Goal: Find specific page/section: Find specific page/section

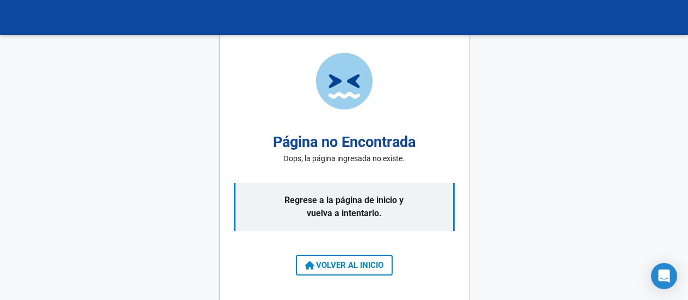
scroll to position [2, 0]
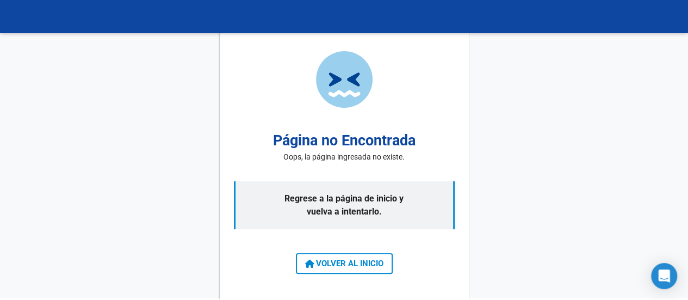
click at [347, 267] on span "VOLVER AL INICIO" at bounding box center [344, 263] width 78 height 10
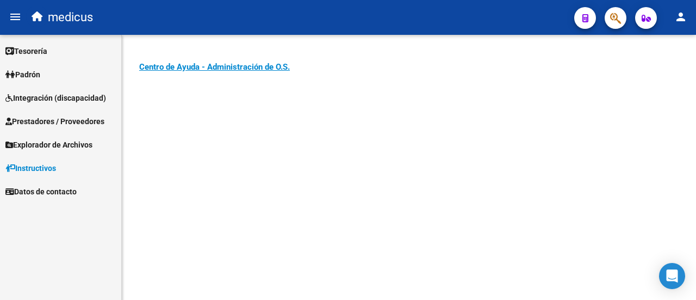
click at [46, 97] on span "Integración (discapacidad)" at bounding box center [55, 98] width 101 height 12
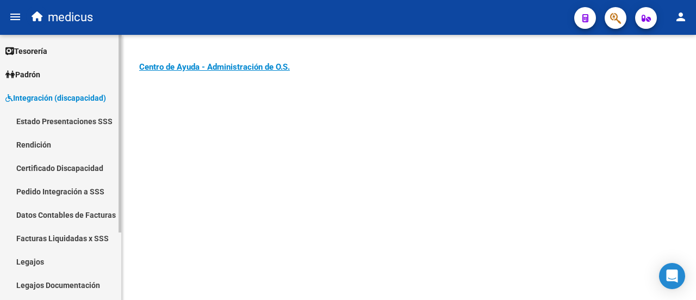
click at [40, 261] on link "Legajos" at bounding box center [60, 261] width 121 height 23
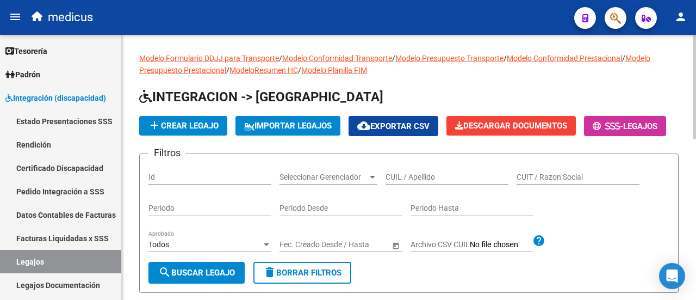
click at [382, 119] on div "add Crear Legajo IMPORTAR LEGAJOS cloud_download Exportar CSV Descargar Documen…" at bounding box center [409, 126] width 540 height 20
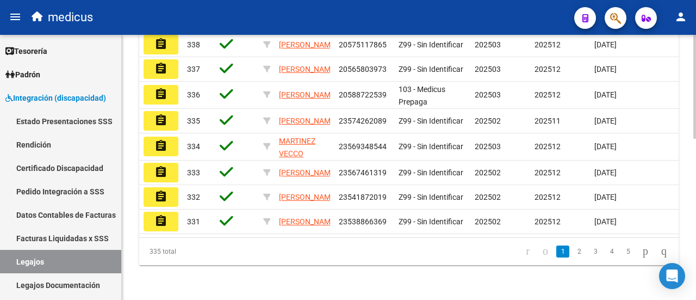
scroll to position [410, 0]
click at [573, 252] on link "2" at bounding box center [579, 251] width 13 height 12
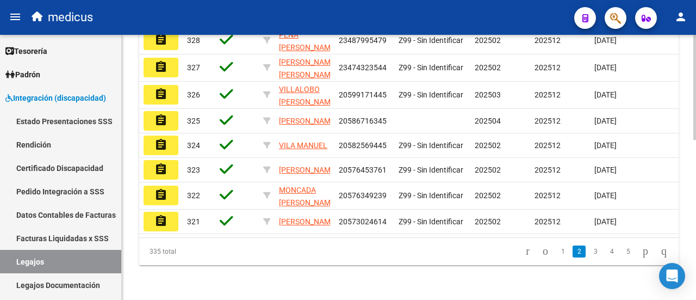
scroll to position [404, 0]
click at [589, 255] on link "3" at bounding box center [595, 251] width 13 height 12
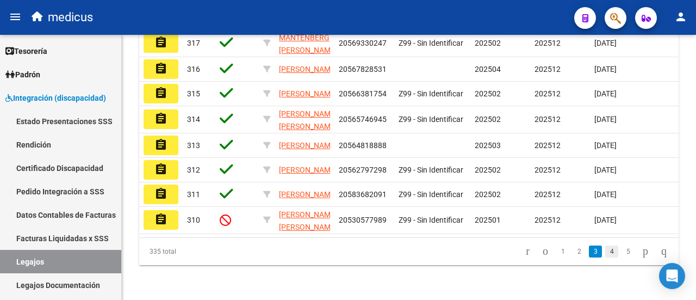
click at [606, 250] on link "4" at bounding box center [612, 251] width 13 height 12
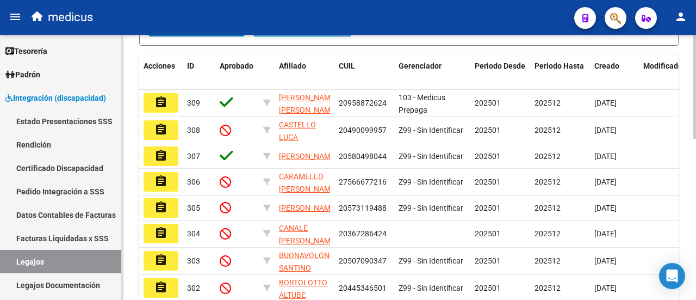
scroll to position [410, 0]
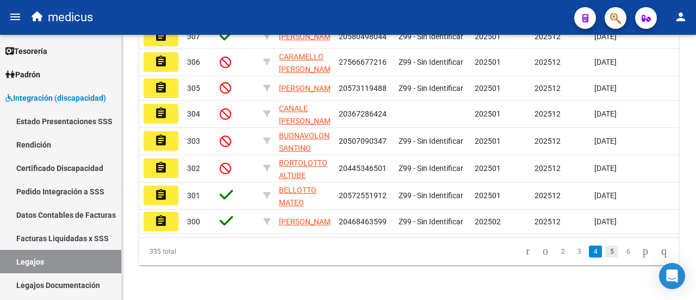
click at [606, 255] on link "5" at bounding box center [612, 251] width 13 height 12
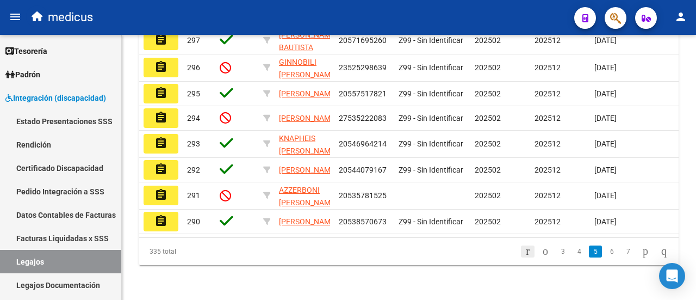
click at [524, 251] on icon "go to first page" at bounding box center [527, 250] width 7 height 13
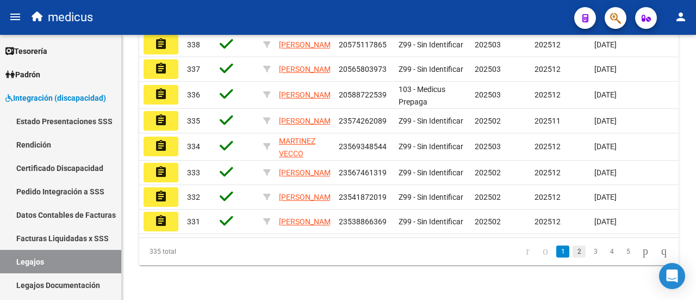
click at [573, 254] on link "2" at bounding box center [579, 251] width 13 height 12
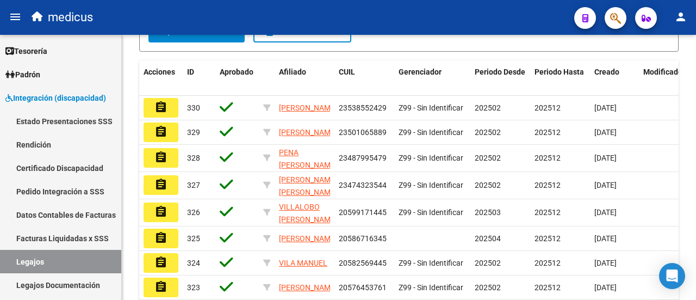
scroll to position [350, 0]
